Goal: Transaction & Acquisition: Purchase product/service

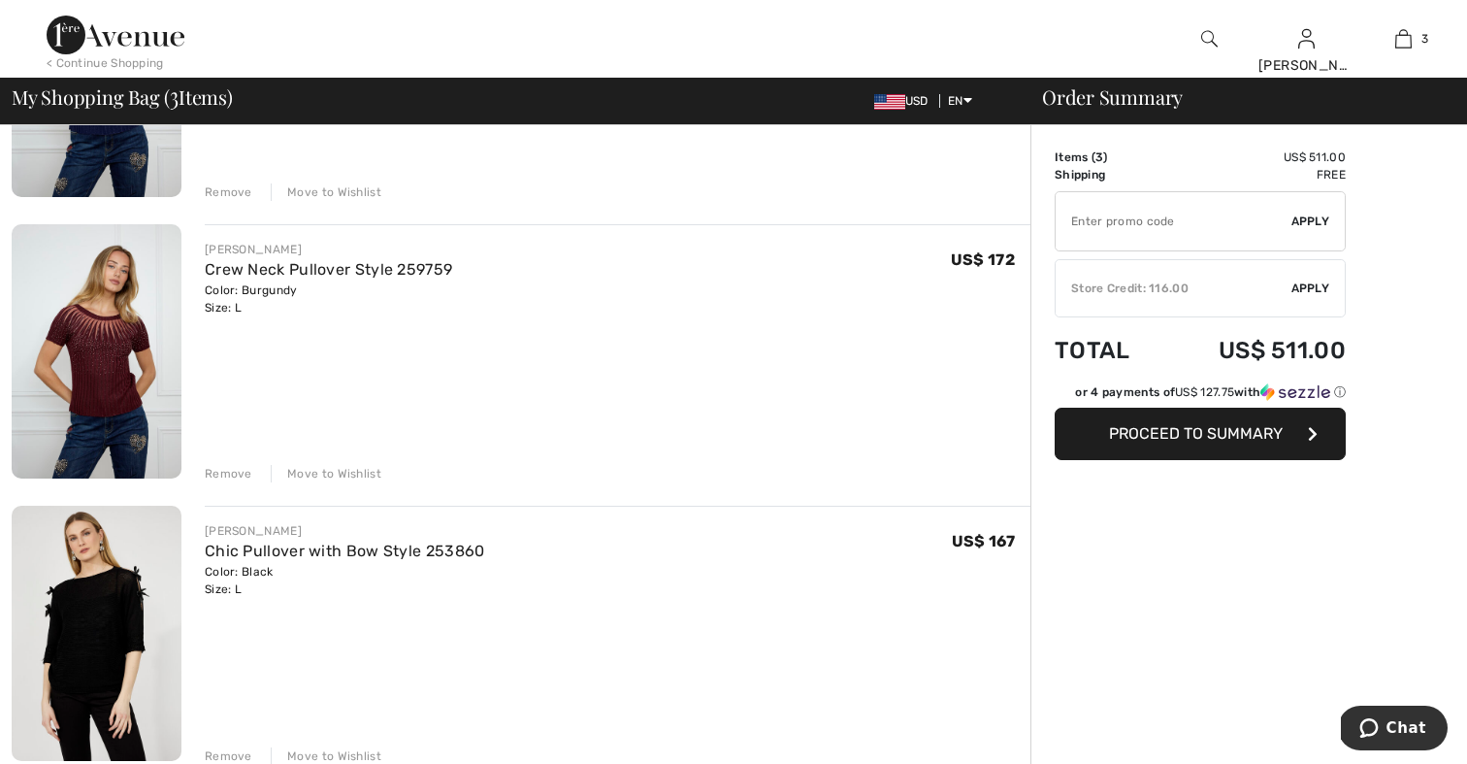
scroll to position [430, 0]
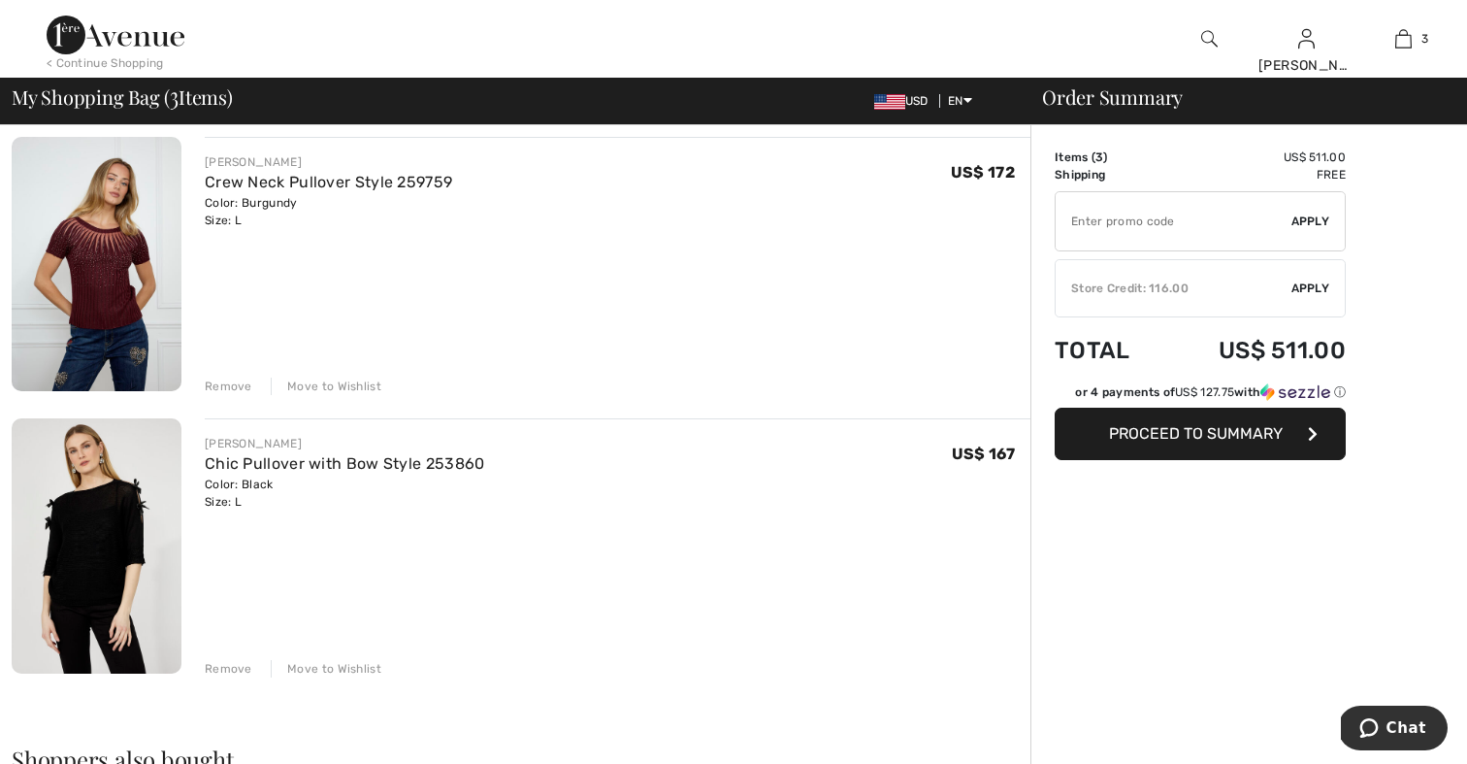
click at [335, 669] on div "Move to Wishlist" at bounding box center [326, 668] width 111 height 17
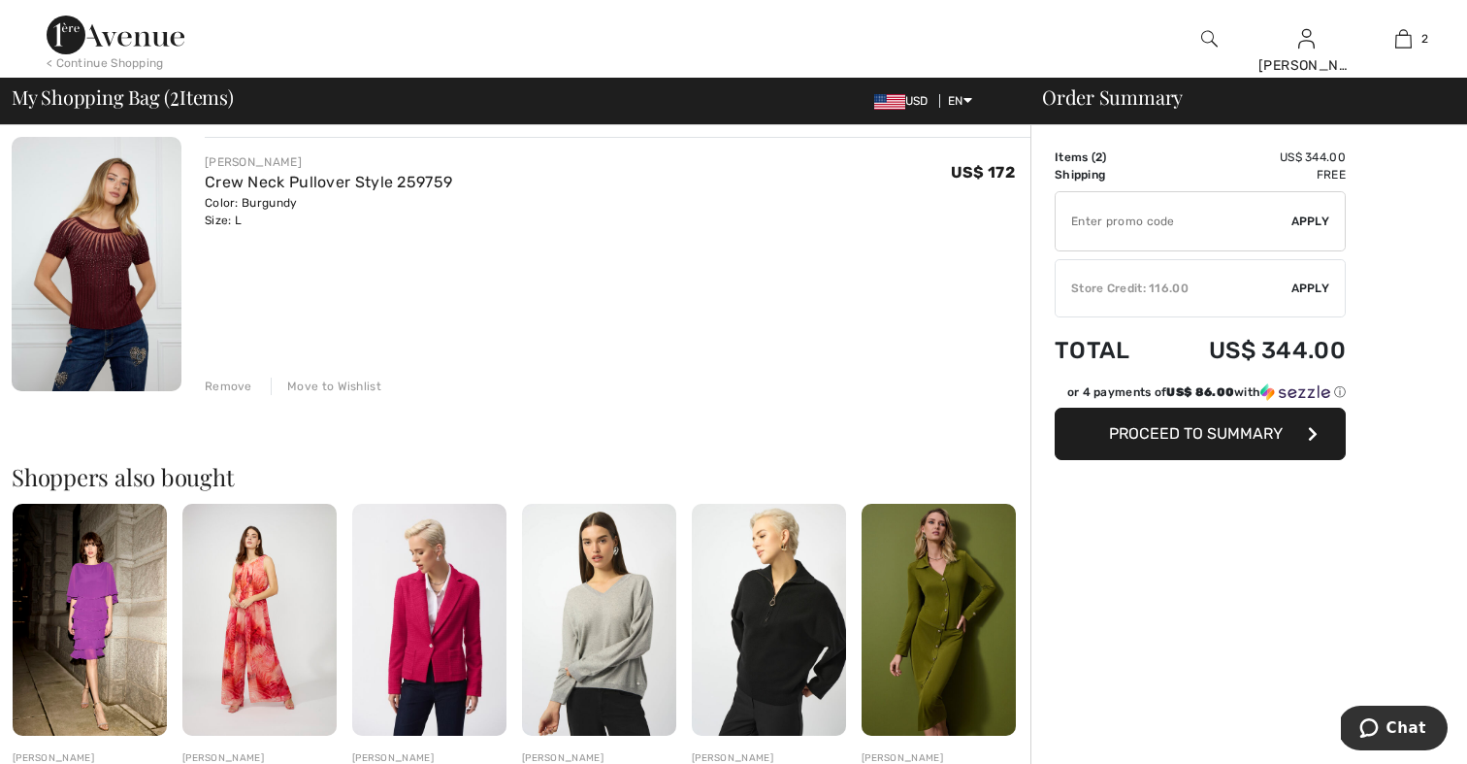
click at [325, 385] on div "Move to Wishlist" at bounding box center [326, 385] width 111 height 17
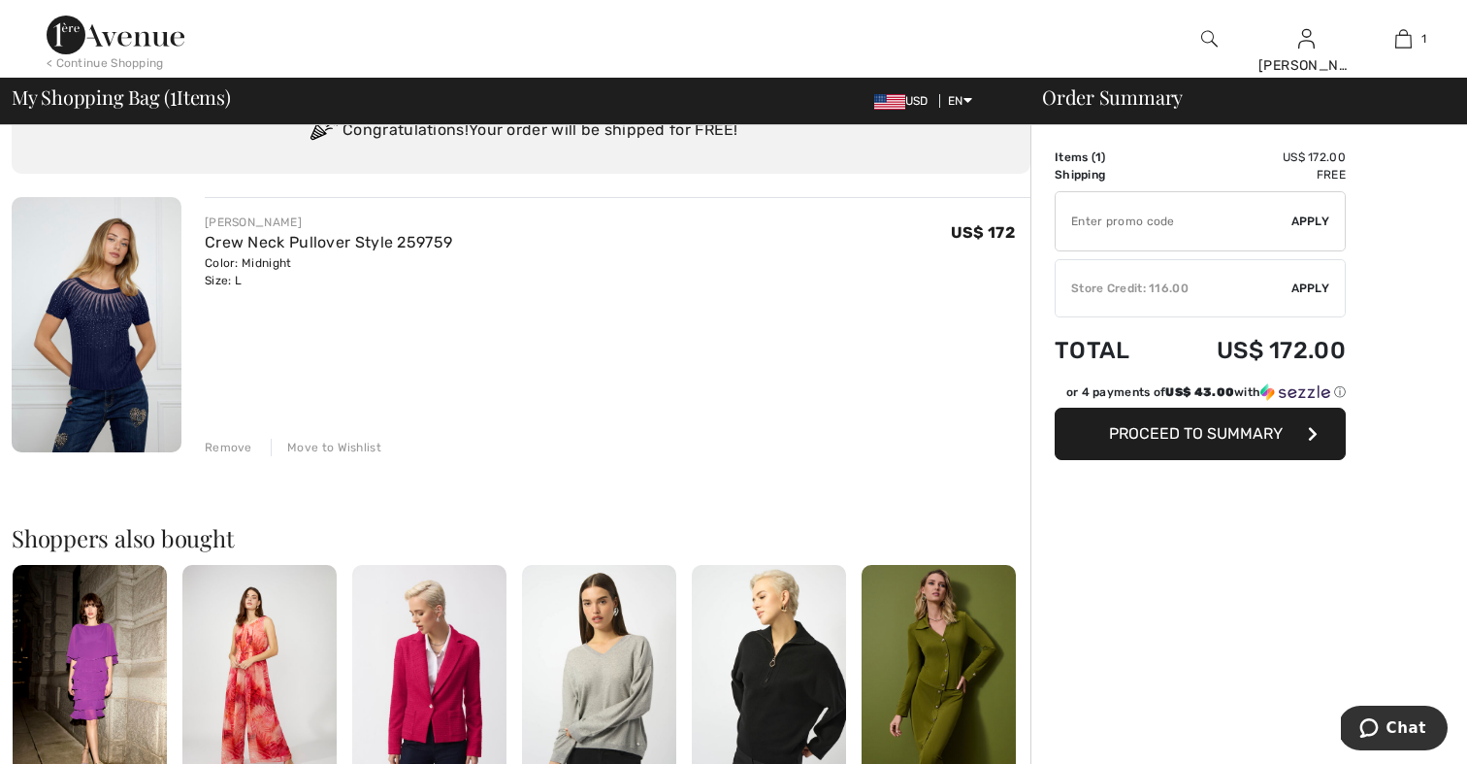
scroll to position [76, 0]
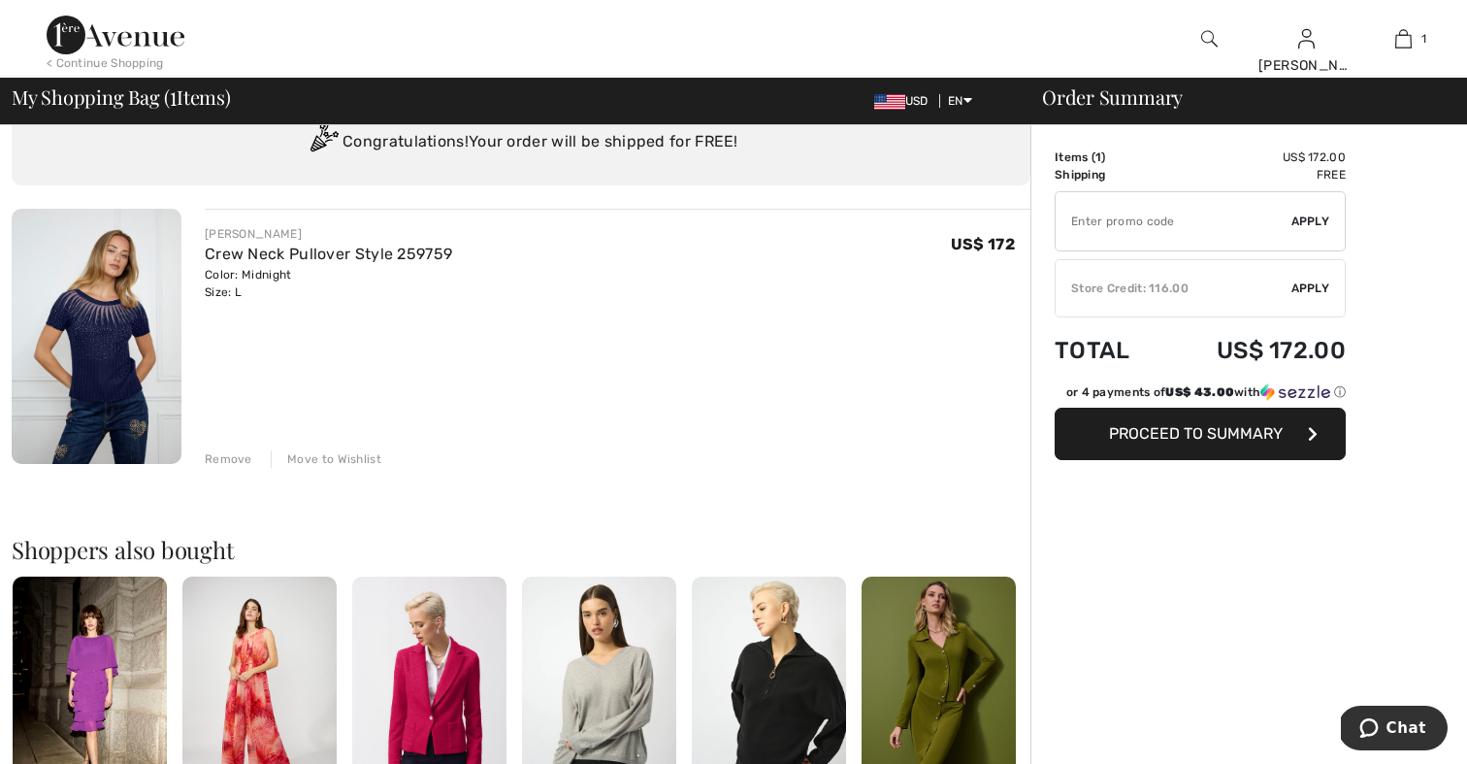
click at [1314, 287] on span "Apply" at bounding box center [1310, 287] width 39 height 17
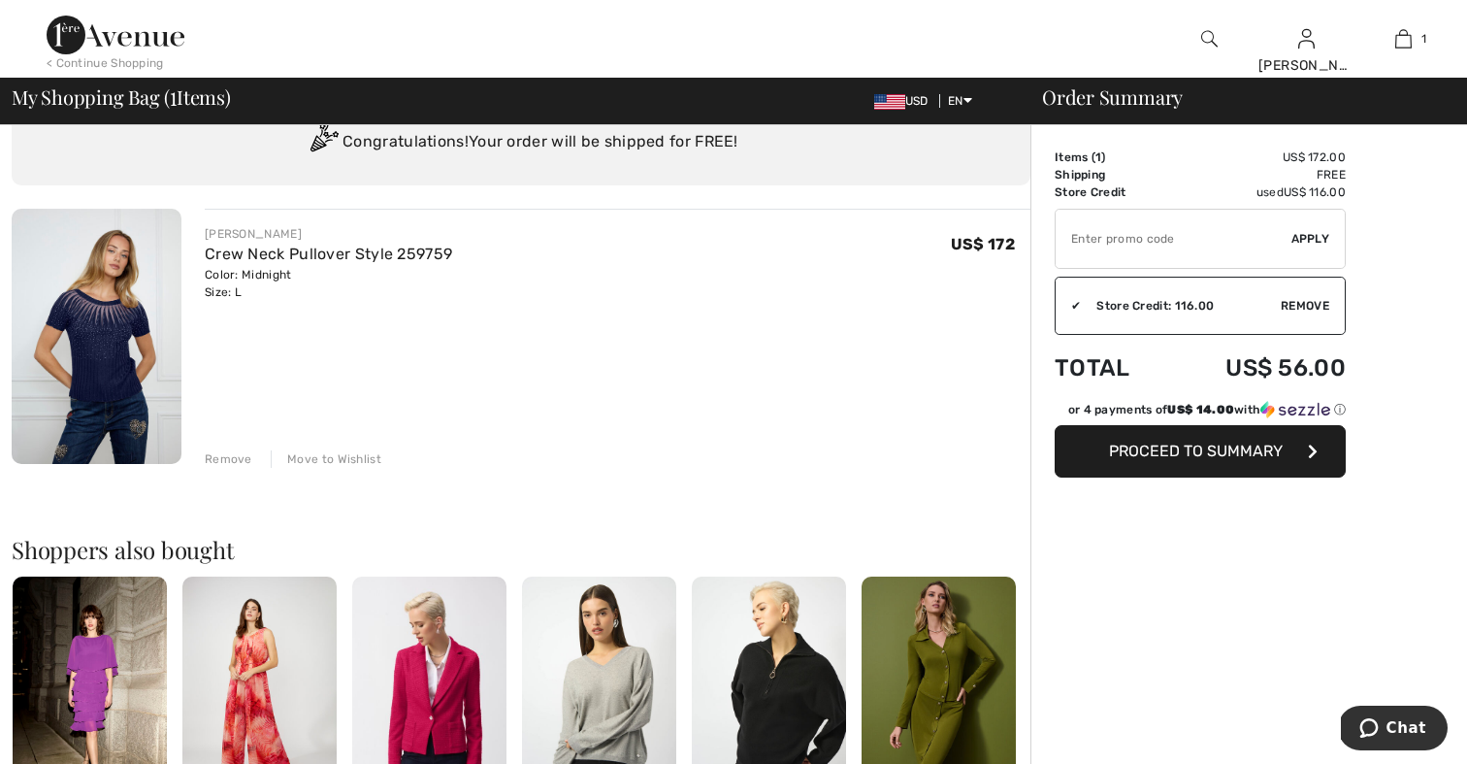
click at [1186, 450] on span "Proceed to Summary" at bounding box center [1196, 450] width 174 height 18
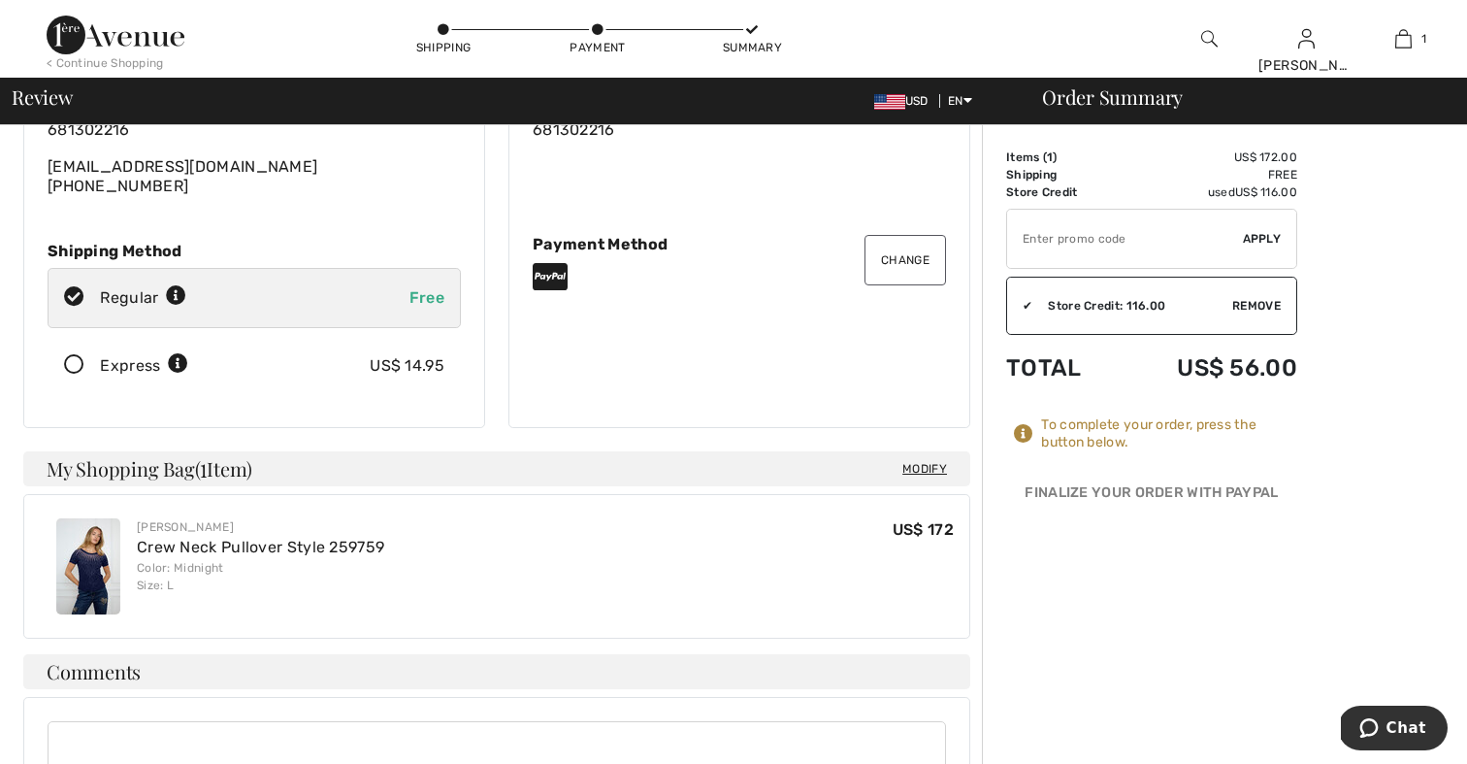
scroll to position [206, 0]
